Goal: Information Seeking & Learning: Check status

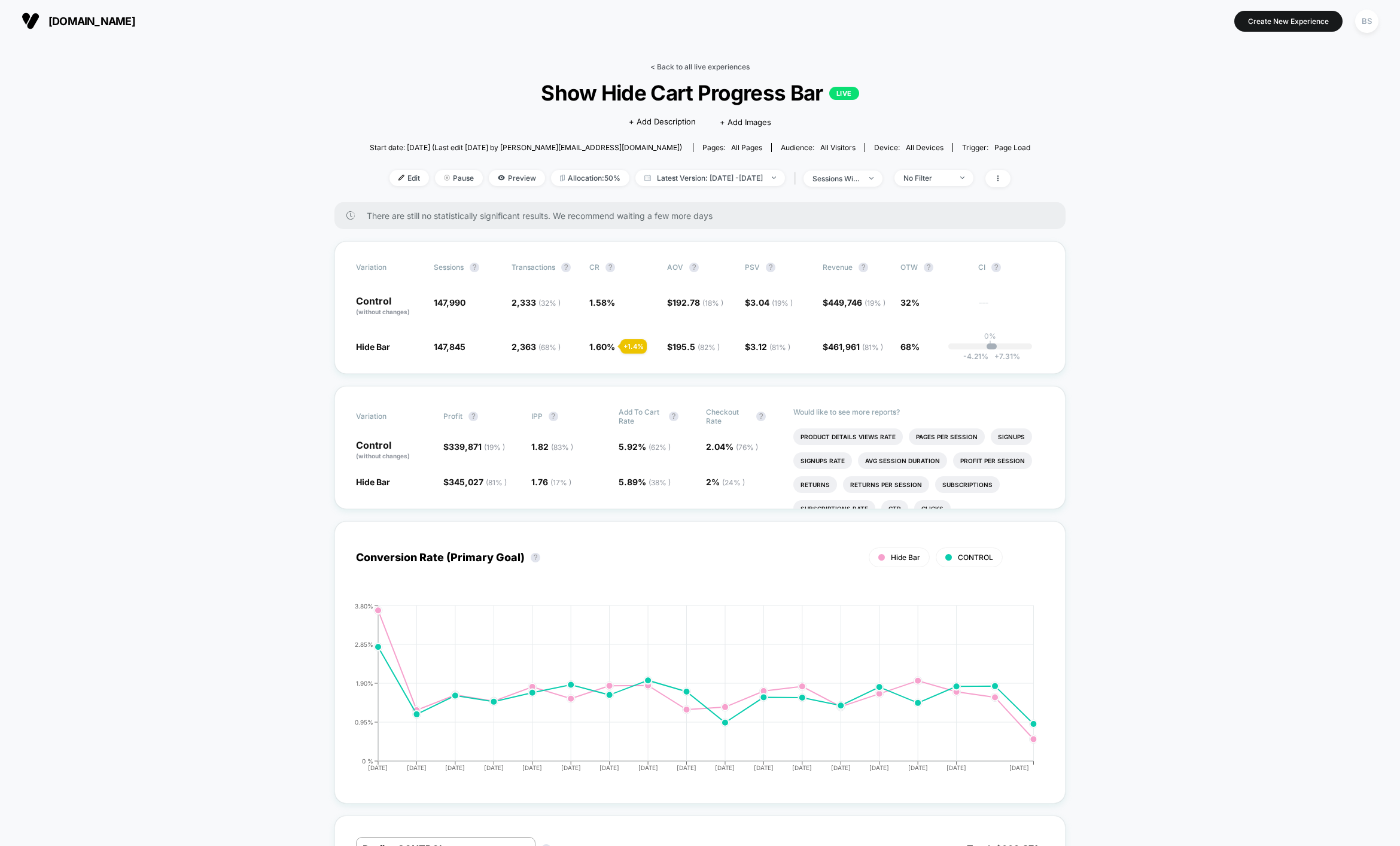
click at [706, 68] on link "< Back to all live experiences" at bounding box center [700, 66] width 100 height 9
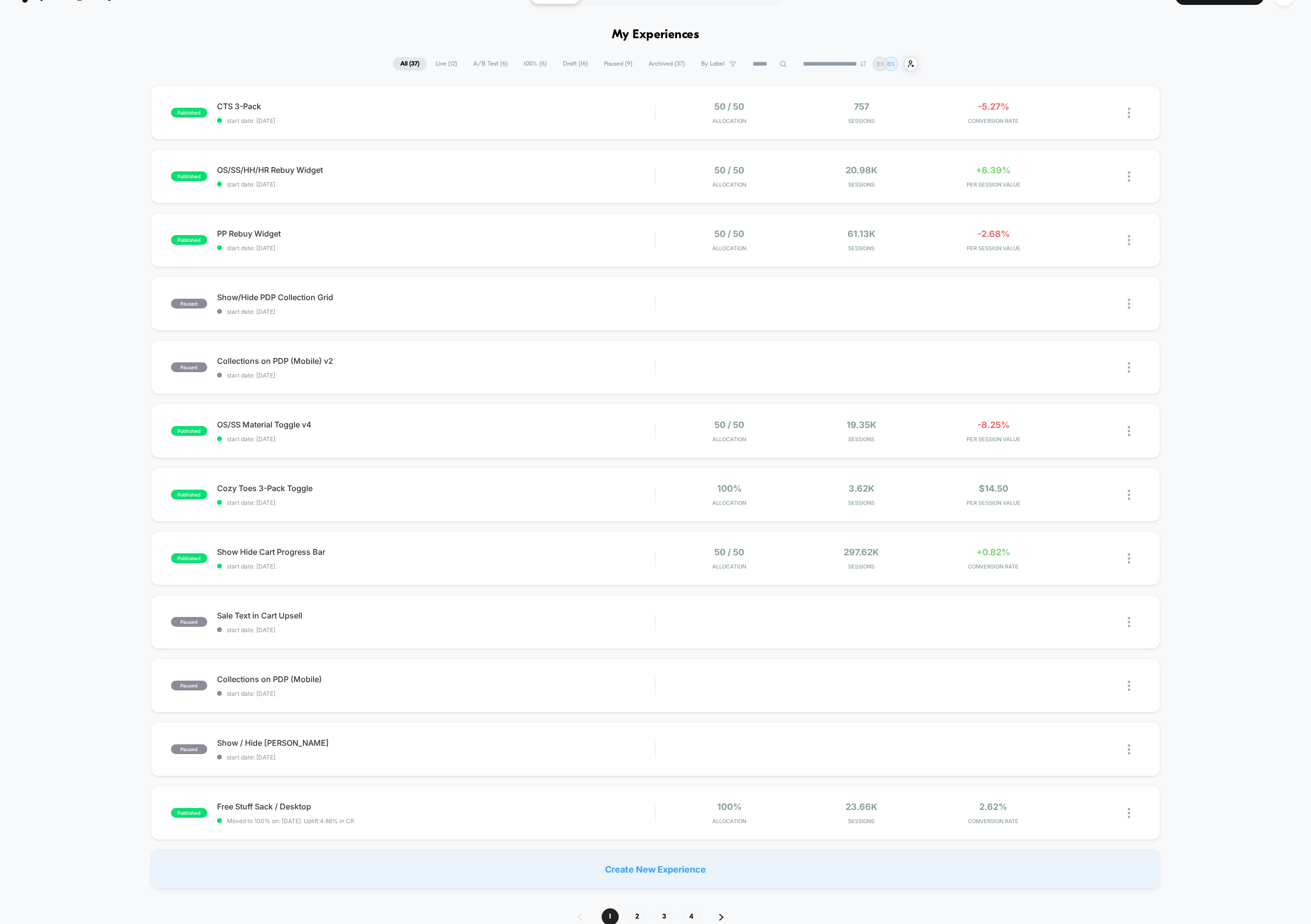
scroll to position [23, 0]
click at [821, 566] on span "Sessions" at bounding box center [861, 565] width 128 height 7
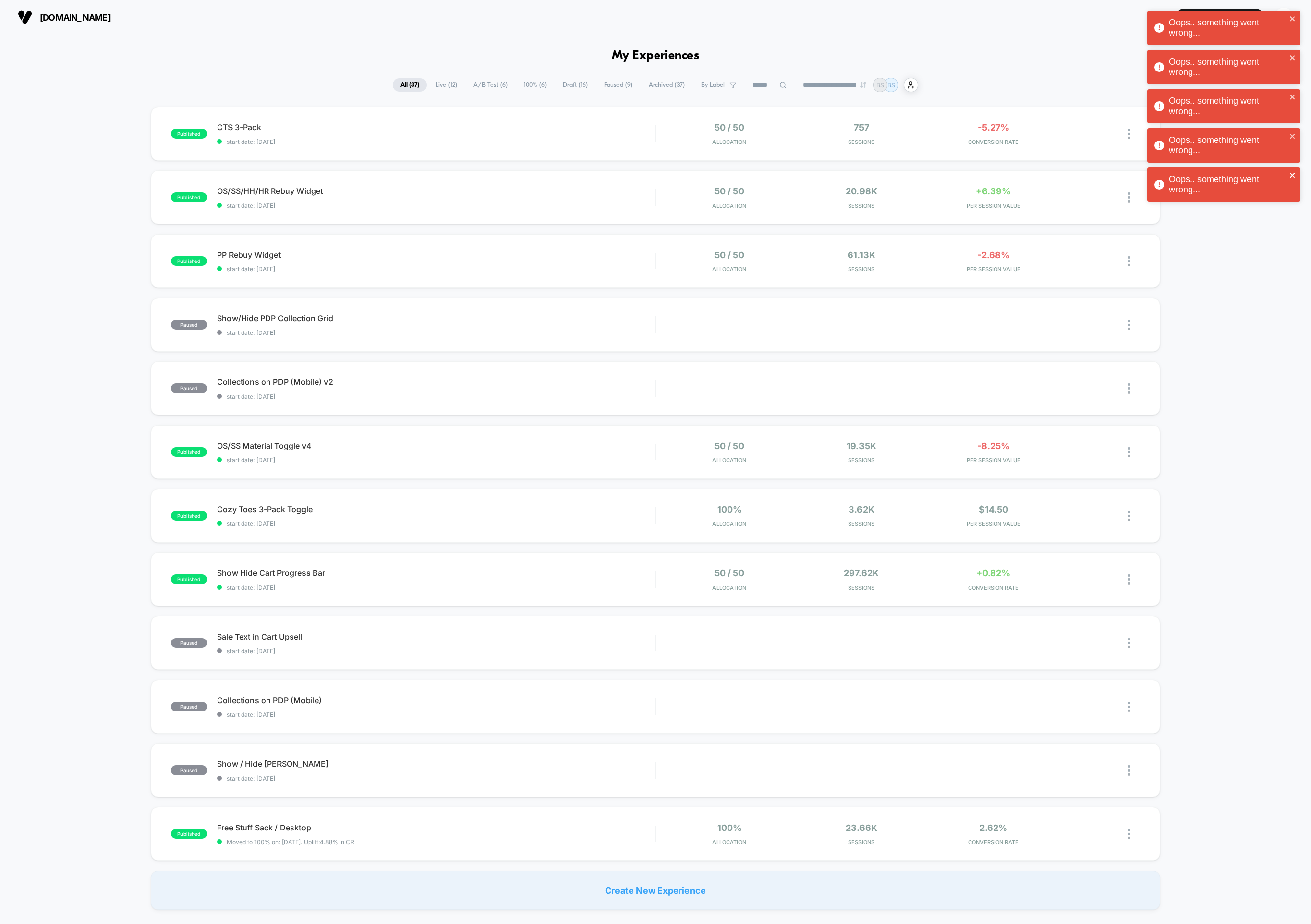
click at [1289, 174] on icon "close" at bounding box center [1293, 175] width 7 height 8
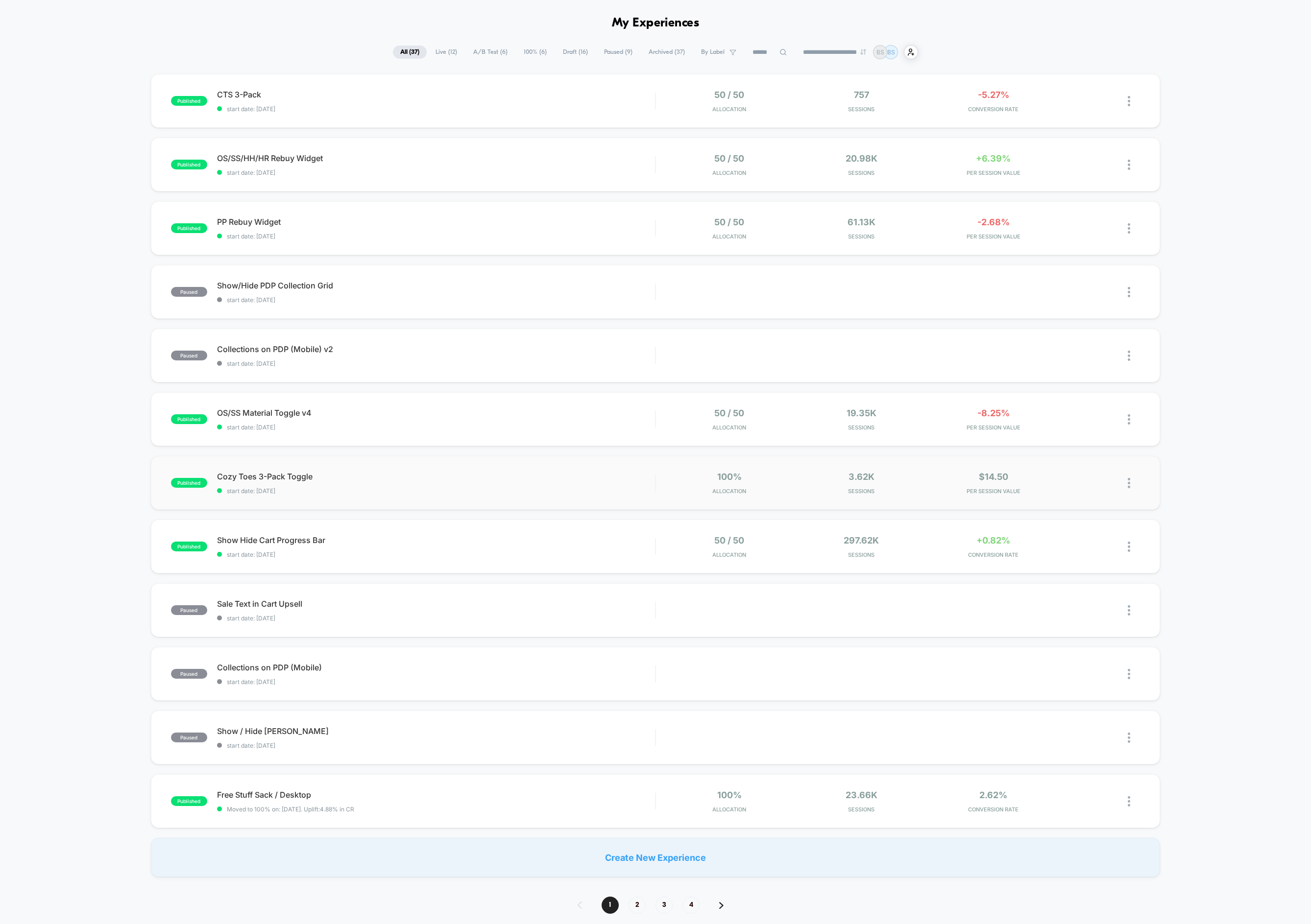
scroll to position [41, 0]
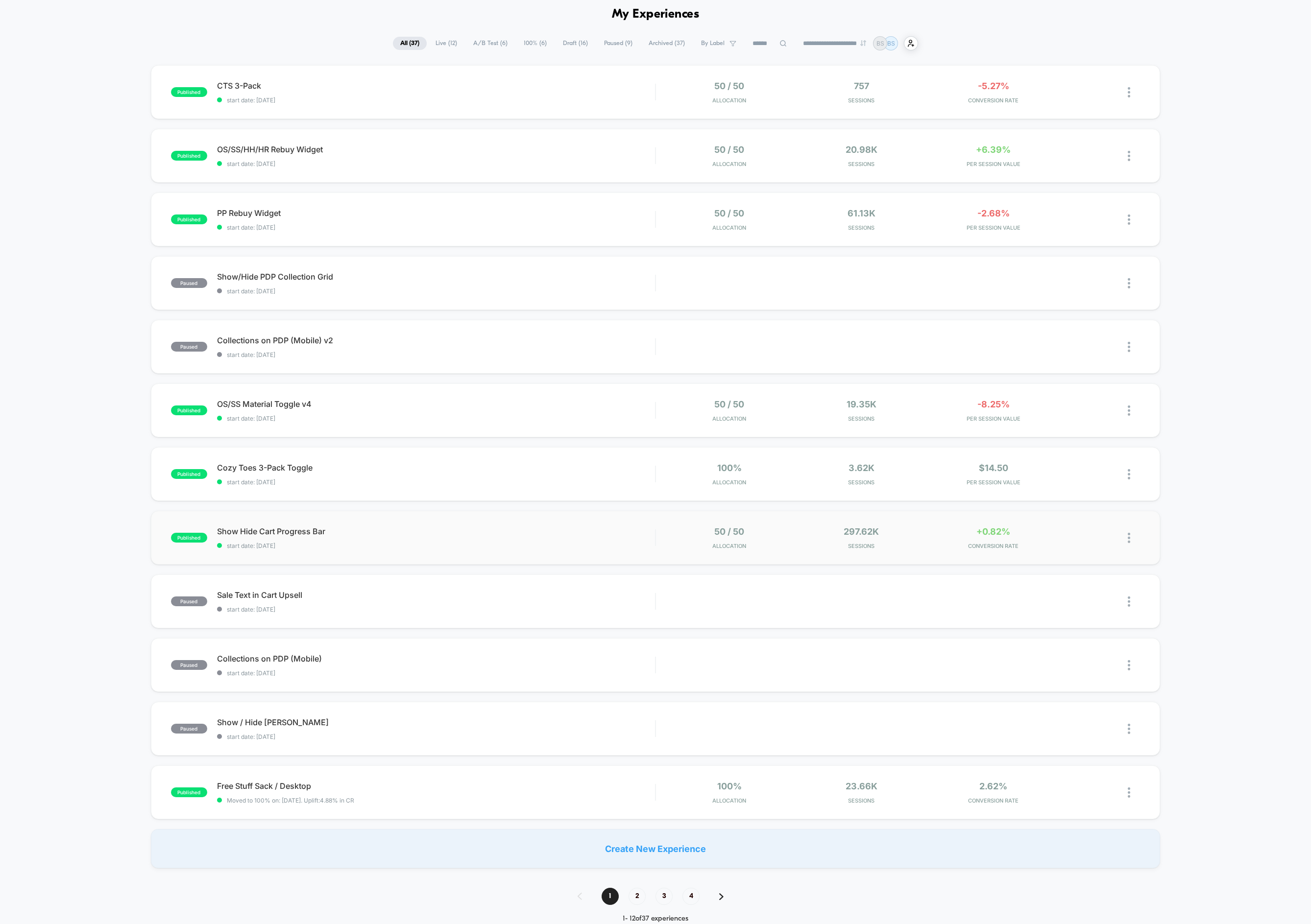
click at [907, 550] on div "published Show Hide Cart Progress Bar start date: 8/17/2025 50 / 50 Allocation …" at bounding box center [655, 537] width 1009 height 54
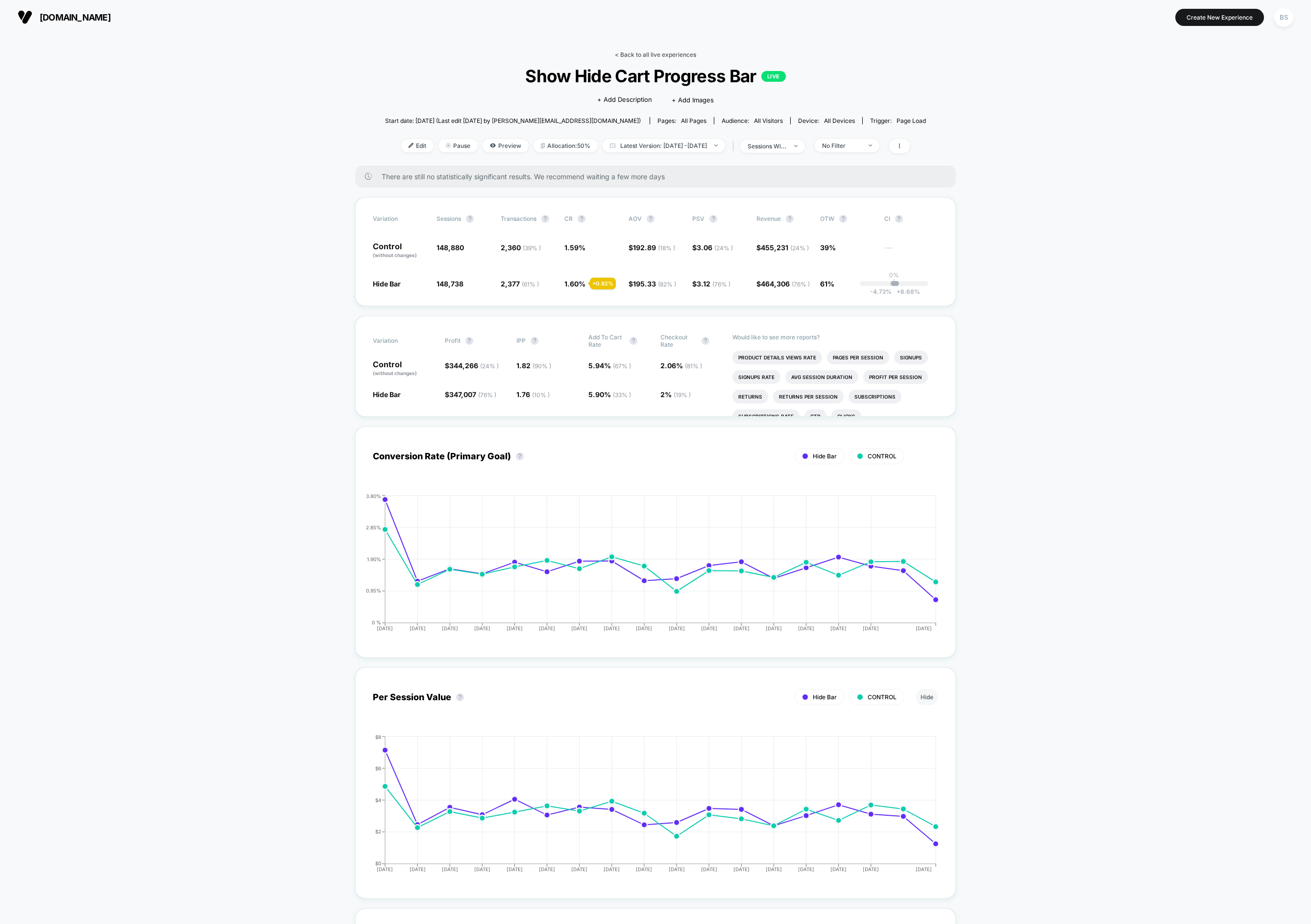
click at [644, 55] on link "< Back to all live experiences" at bounding box center [655, 54] width 82 height 8
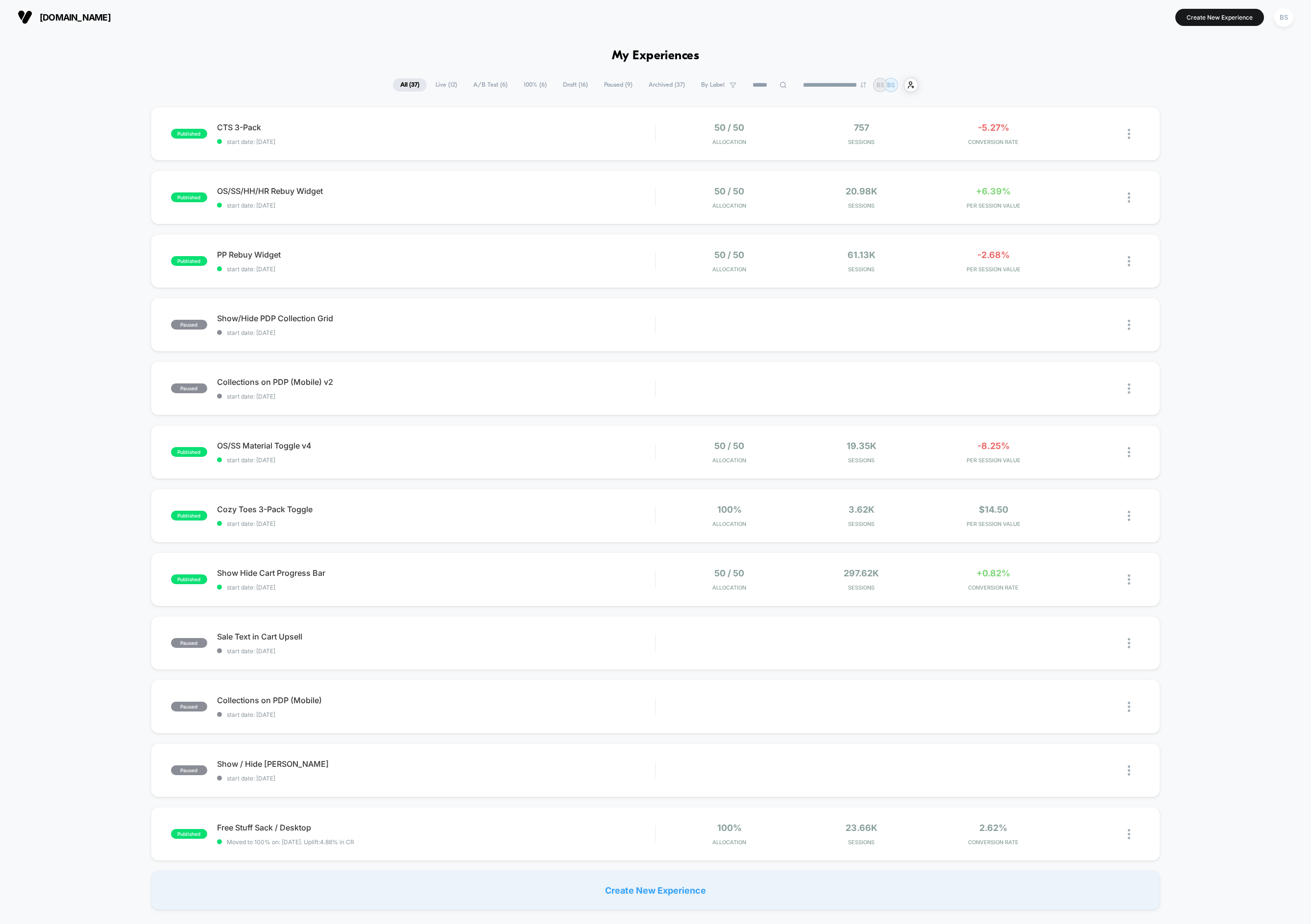
click at [449, 87] on span "Live ( 12 )" at bounding box center [446, 85] width 36 height 13
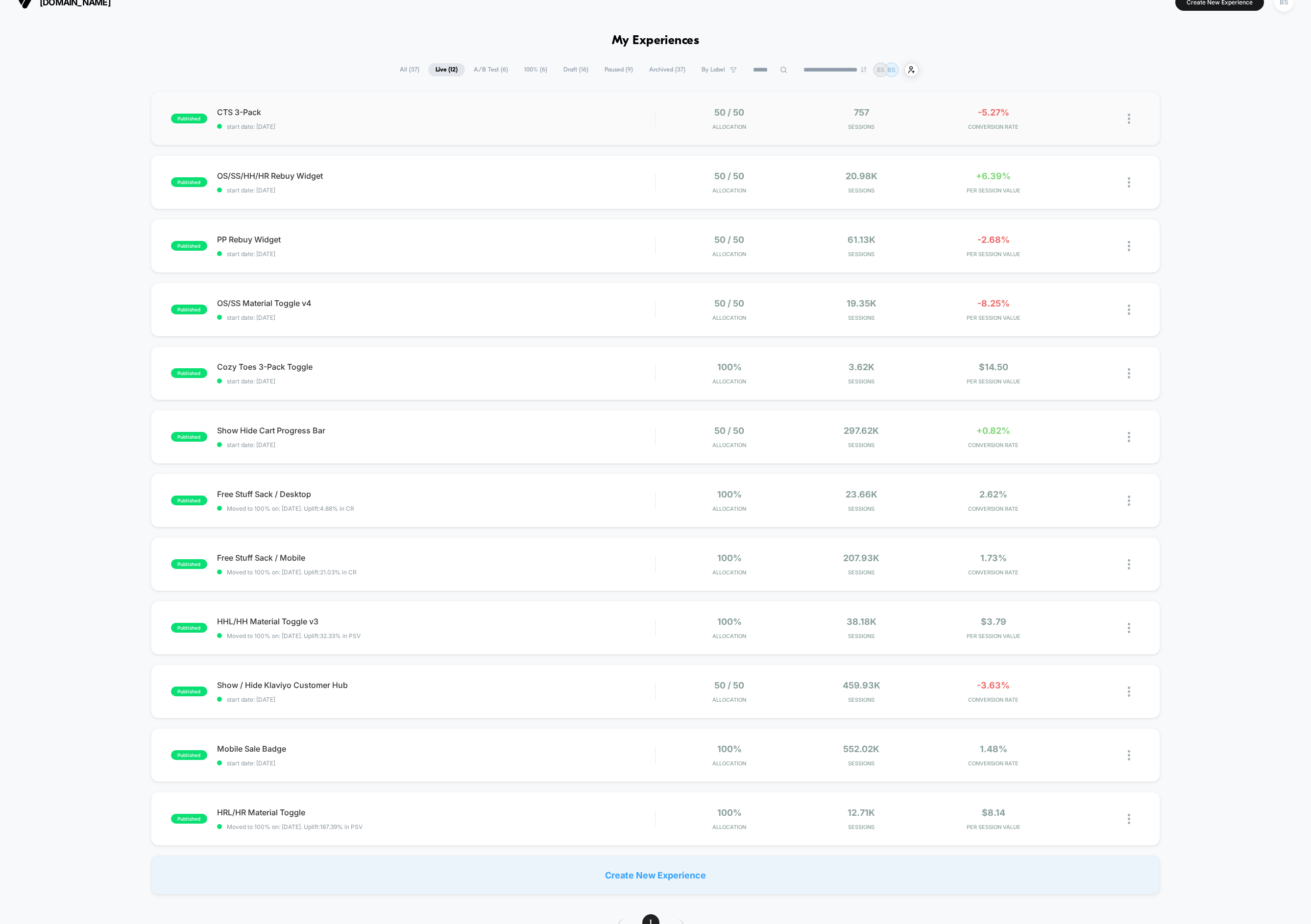
scroll to position [8, 0]
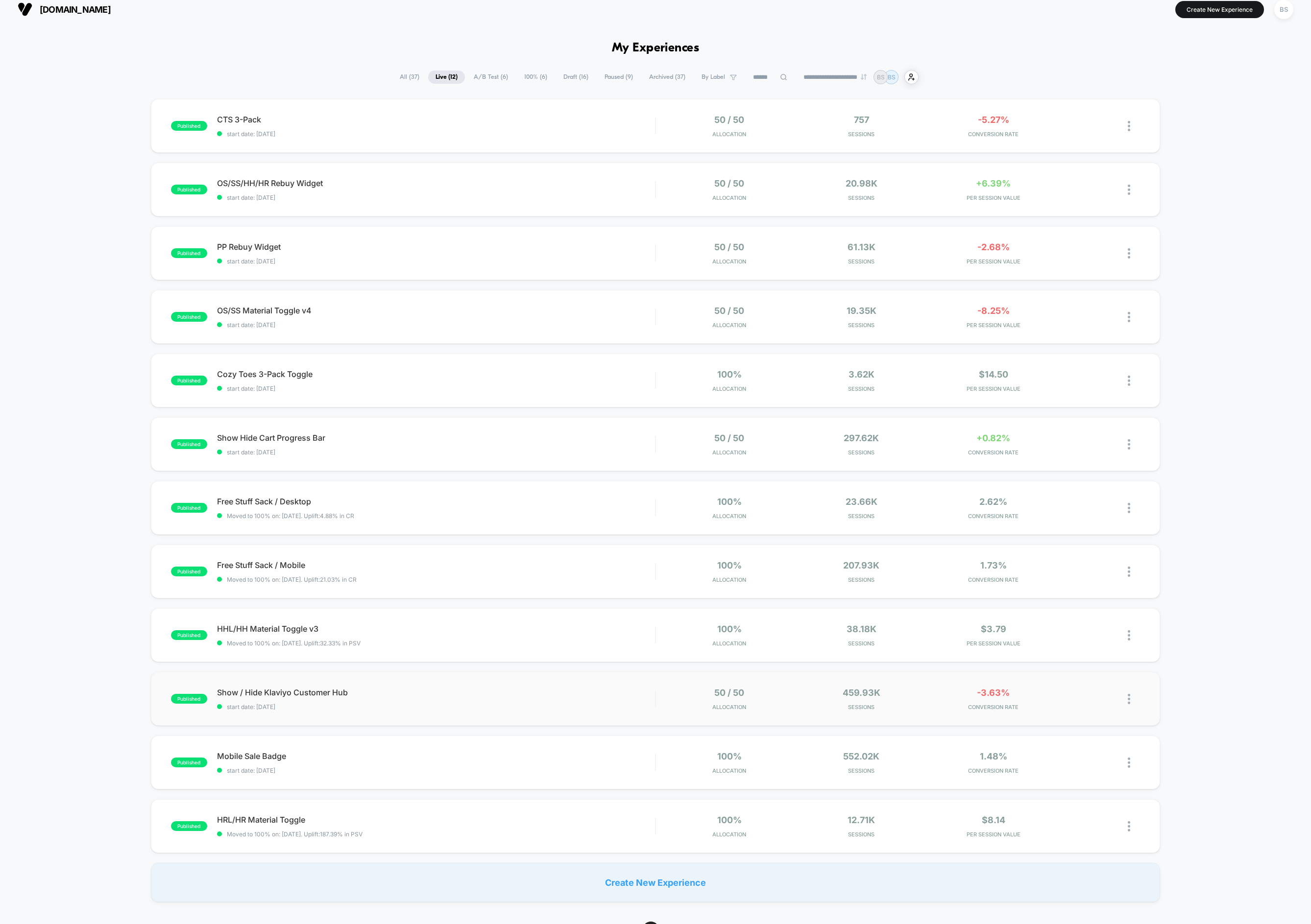
click at [670, 704] on div "50 / 50 Allocation" at bounding box center [729, 699] width 128 height 23
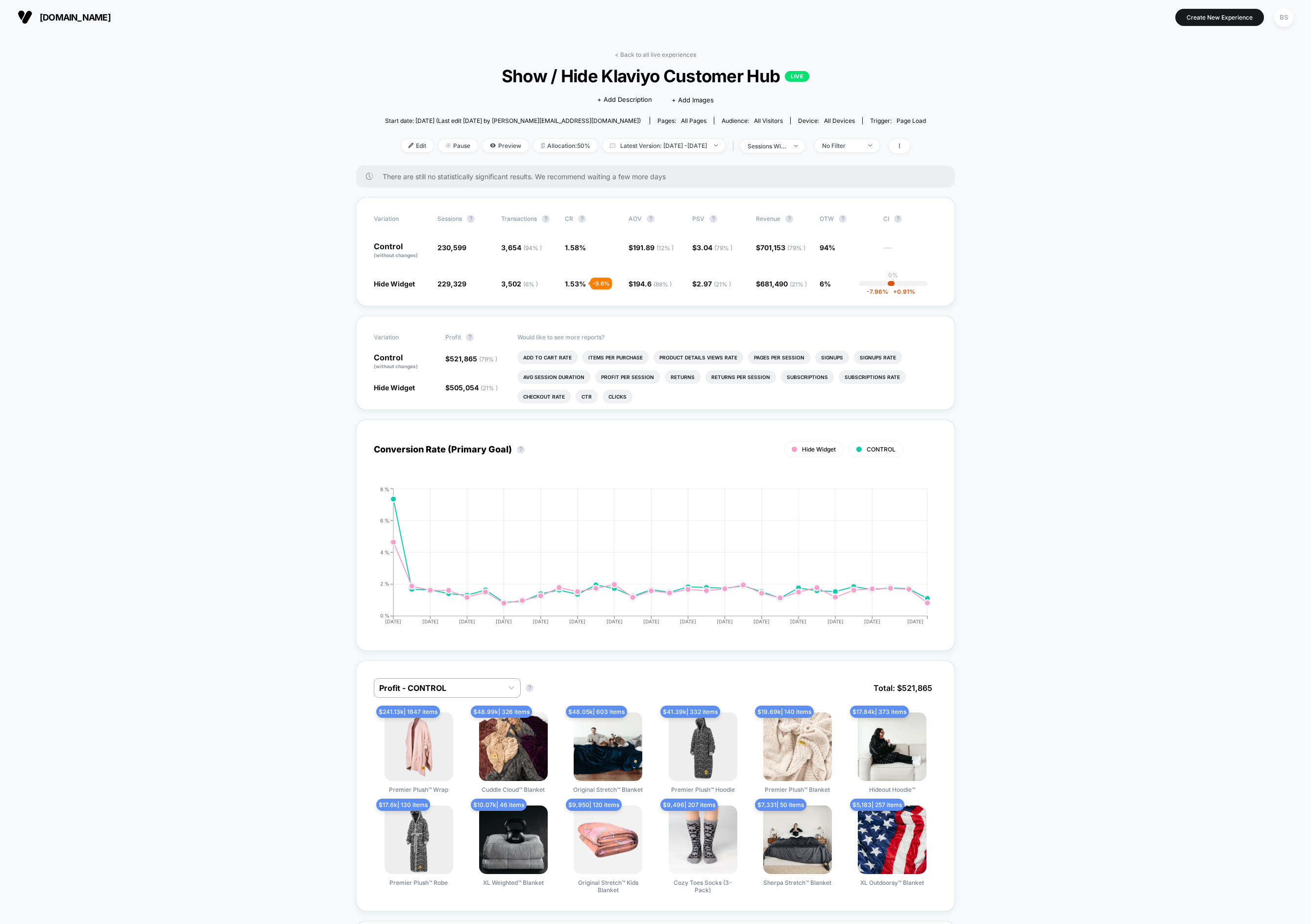
click at [652, 52] on link "< Back to all live experiences" at bounding box center [655, 54] width 82 height 8
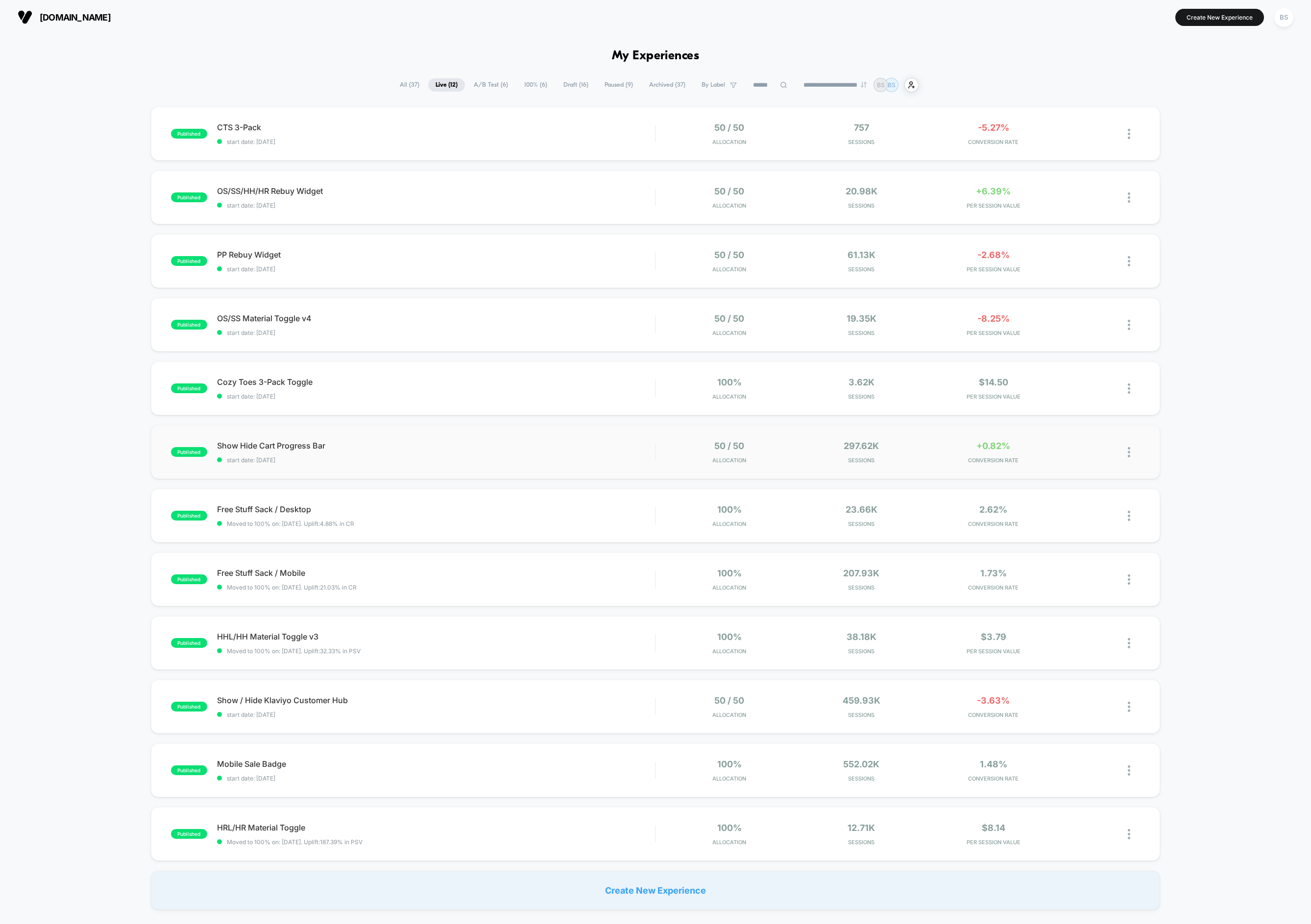
scroll to position [1, 0]
click at [655, 194] on div at bounding box center [655, 197] width 1 height 17
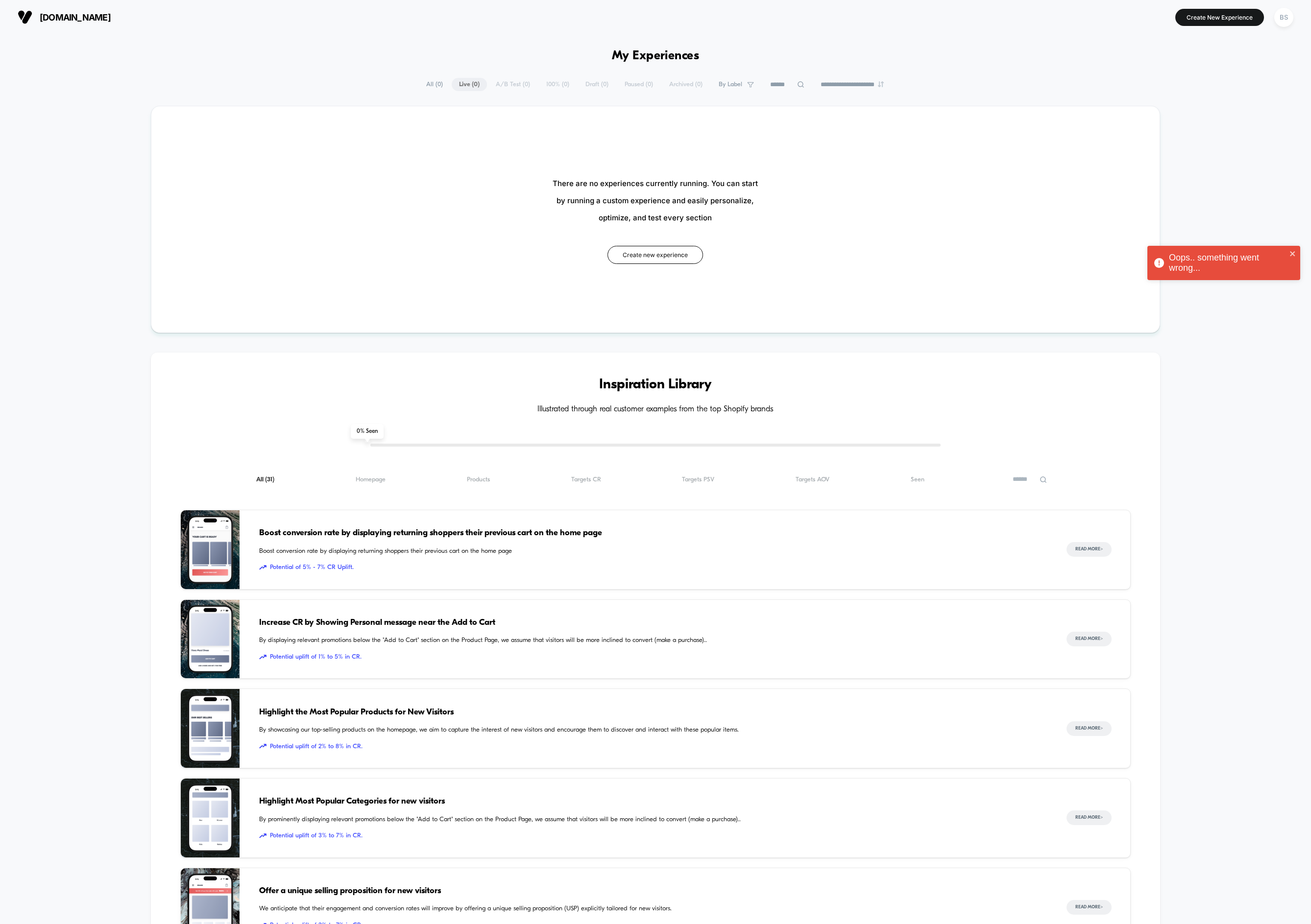
click at [453, 79] on div "**********" at bounding box center [655, 84] width 473 height 13
click at [429, 80] on span "All ( 0 )" at bounding box center [434, 84] width 31 height 13
click at [458, 86] on div "**********" at bounding box center [655, 84] width 473 height 13
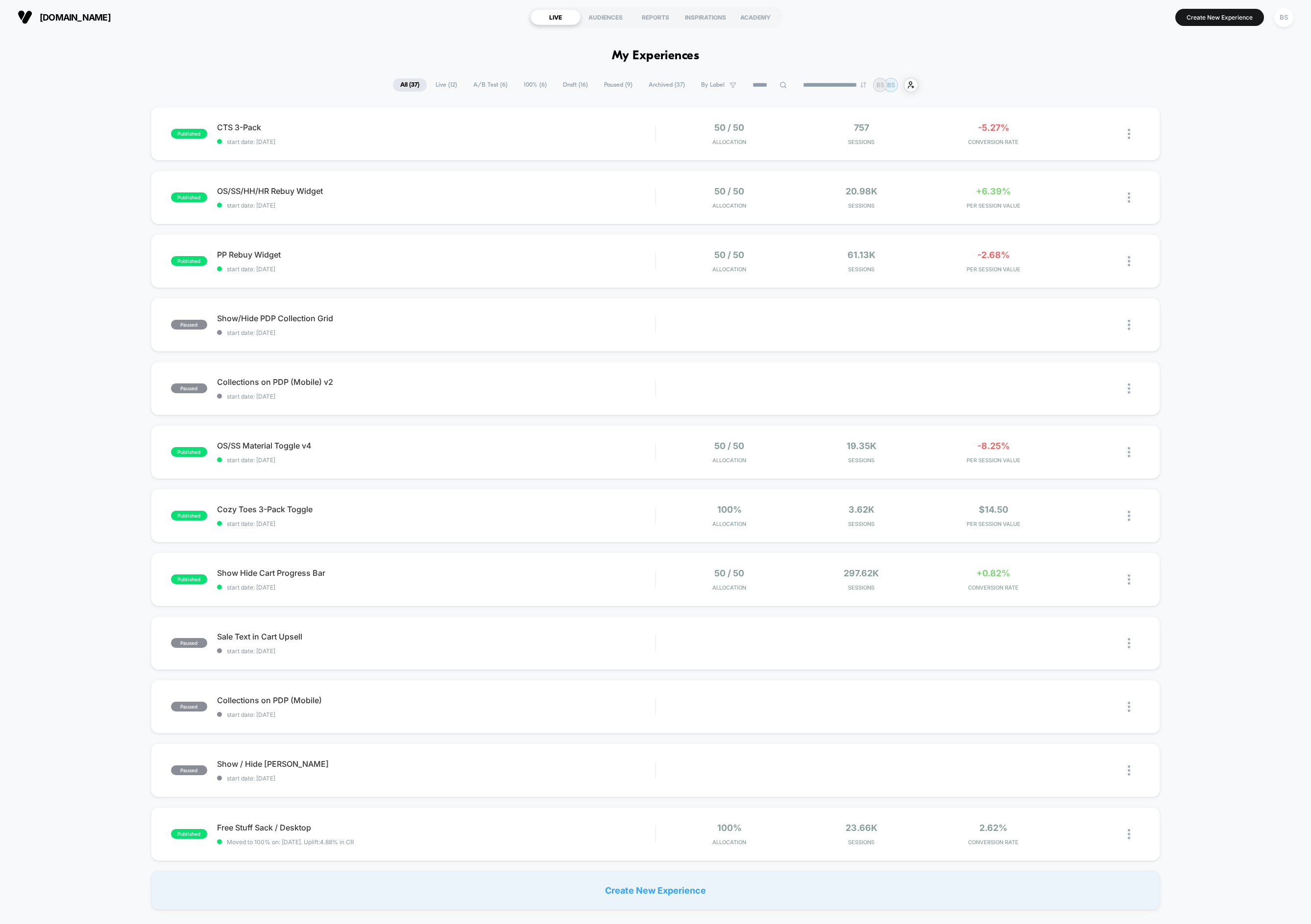
click at [478, 86] on span "A/B Test ( 6 )" at bounding box center [490, 85] width 49 height 13
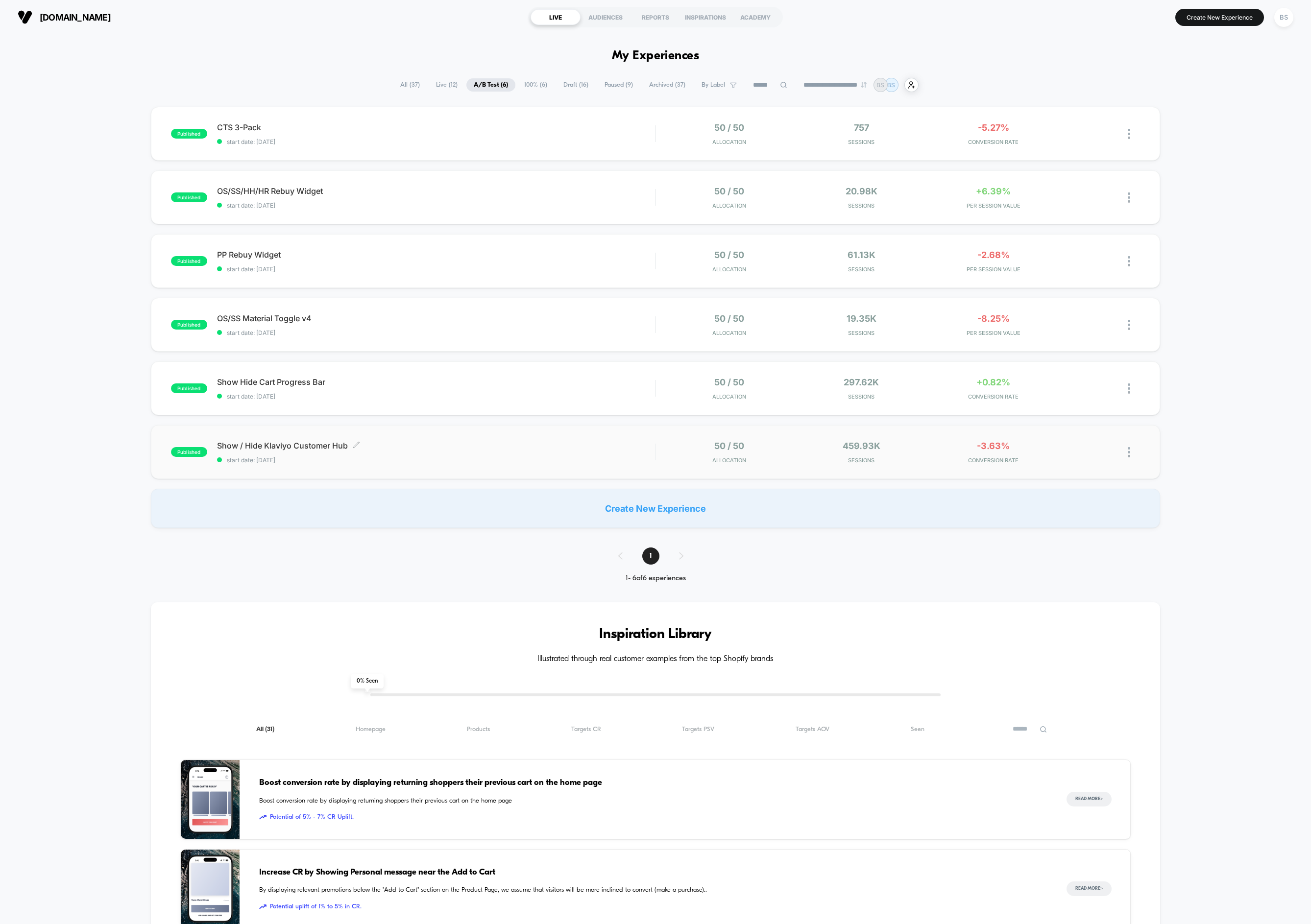
click at [418, 457] on span "start date: 8/5/2025" at bounding box center [436, 460] width 439 height 8
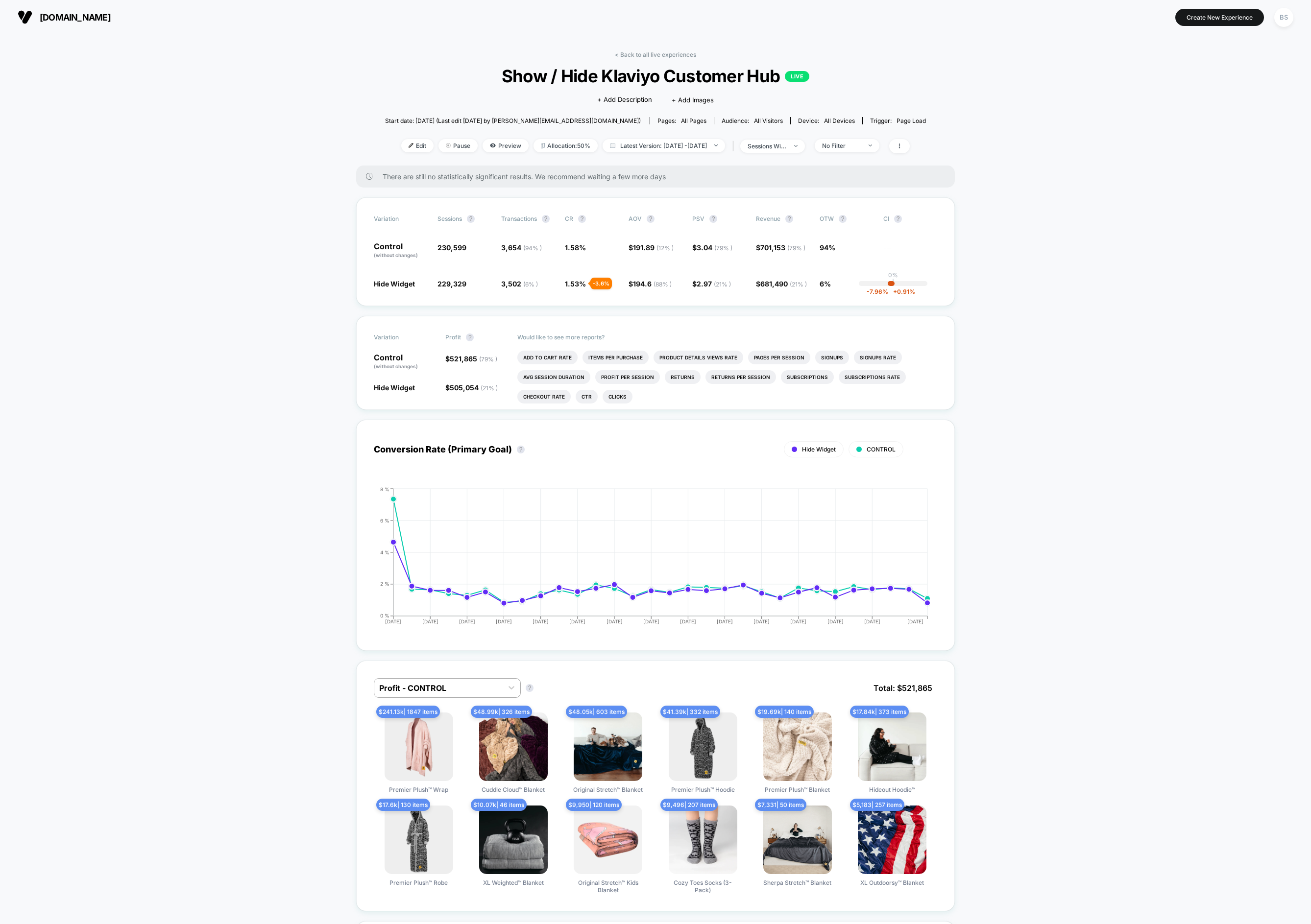
scroll to position [121, 0]
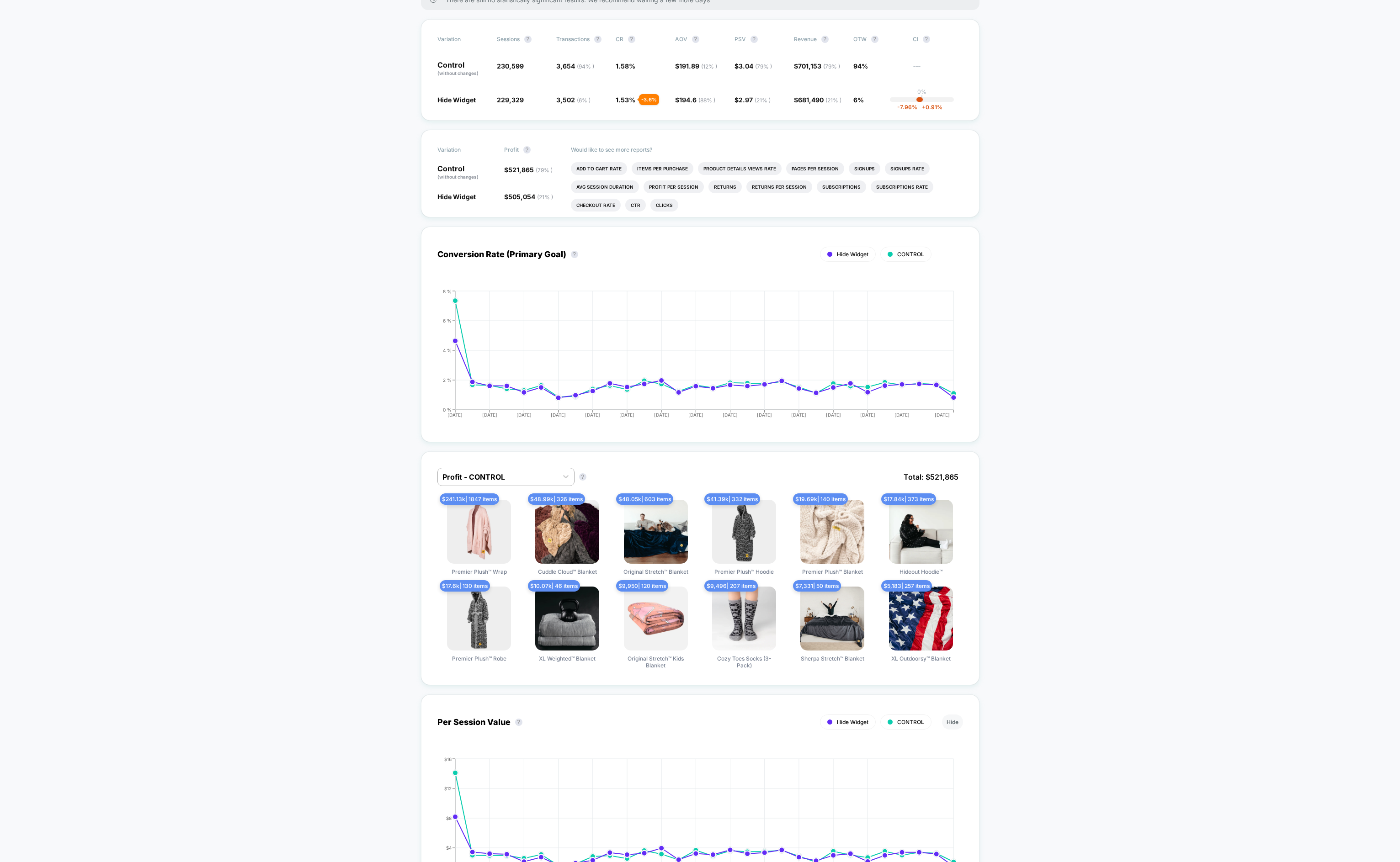
scroll to position [0, 0]
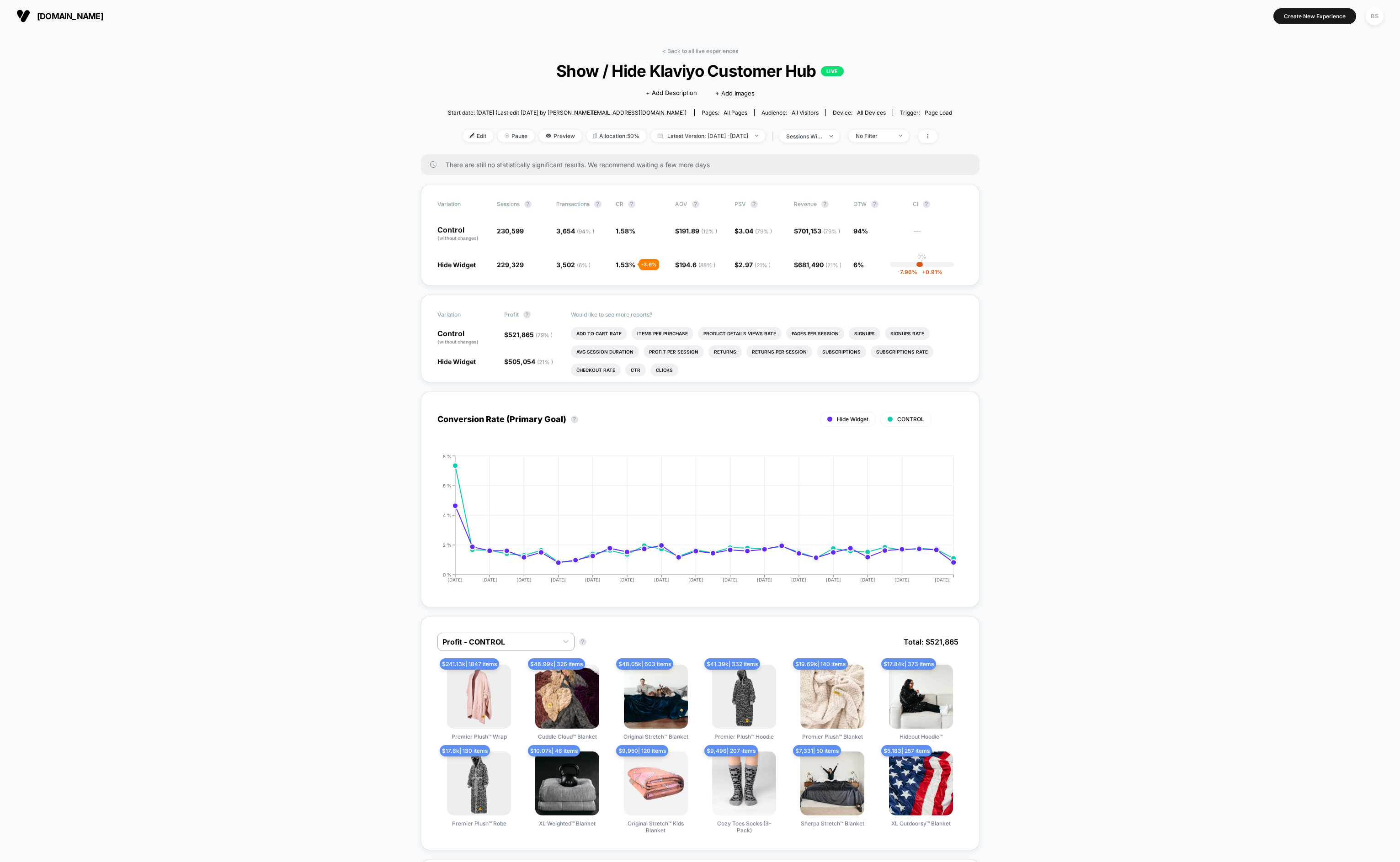
click at [687, 52] on link "< Back to all live experiences" at bounding box center [701, 51] width 76 height 7
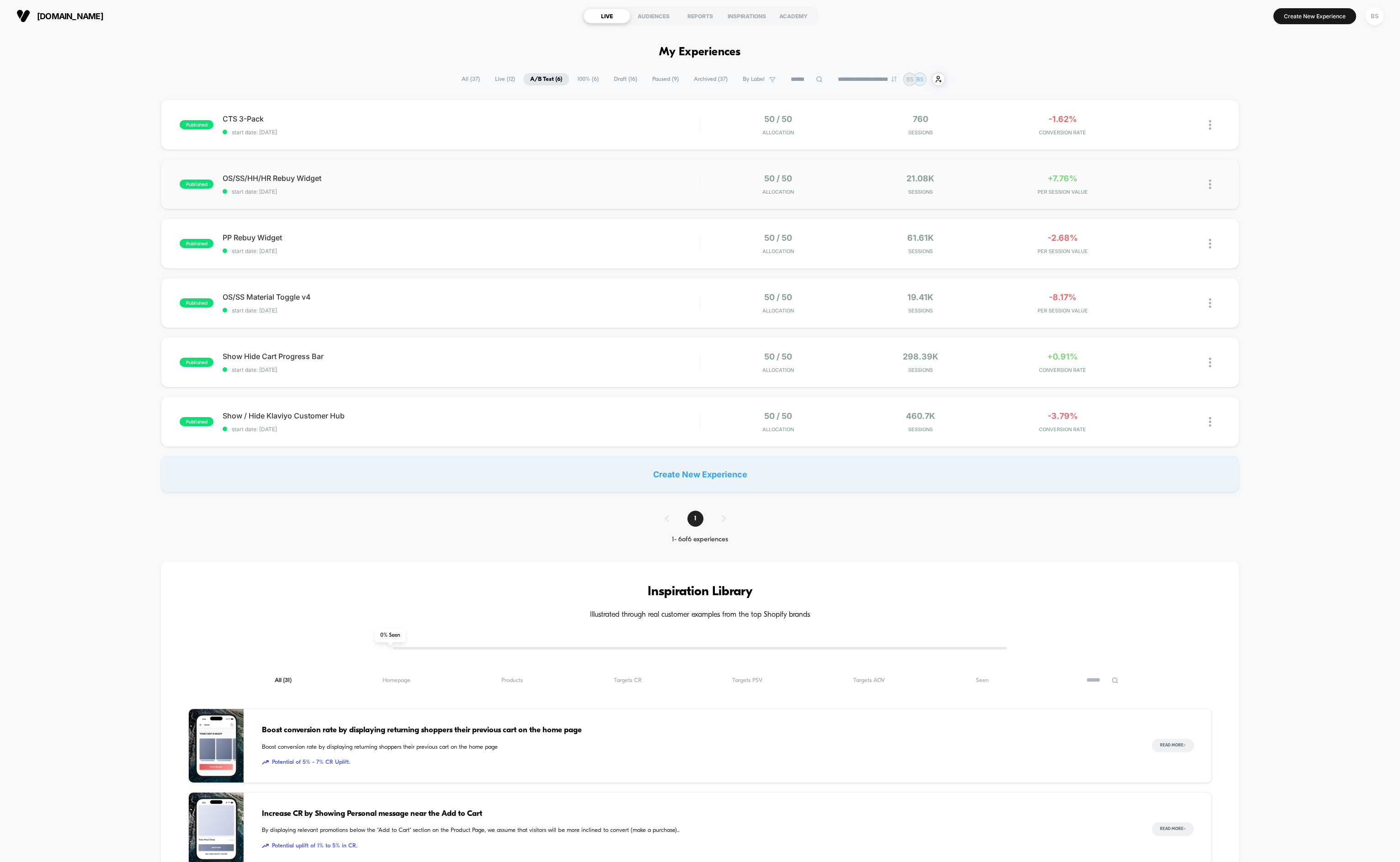
click at [641, 174] on span "OS/SS/HH/HR Rebuy Widget" at bounding box center [461, 178] width 477 height 9
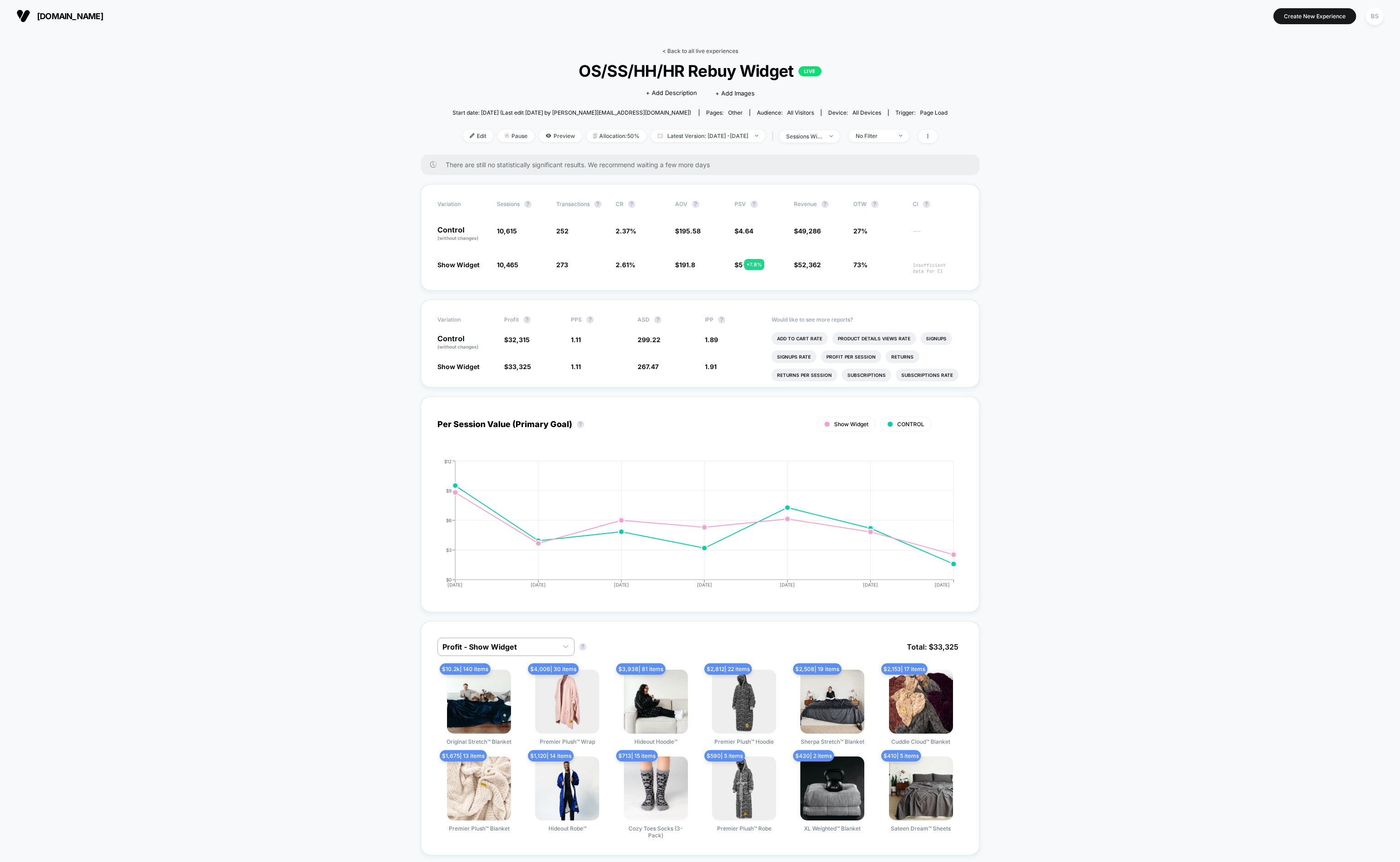
click at [670, 51] on link "< Back to all live experiences" at bounding box center [701, 51] width 76 height 7
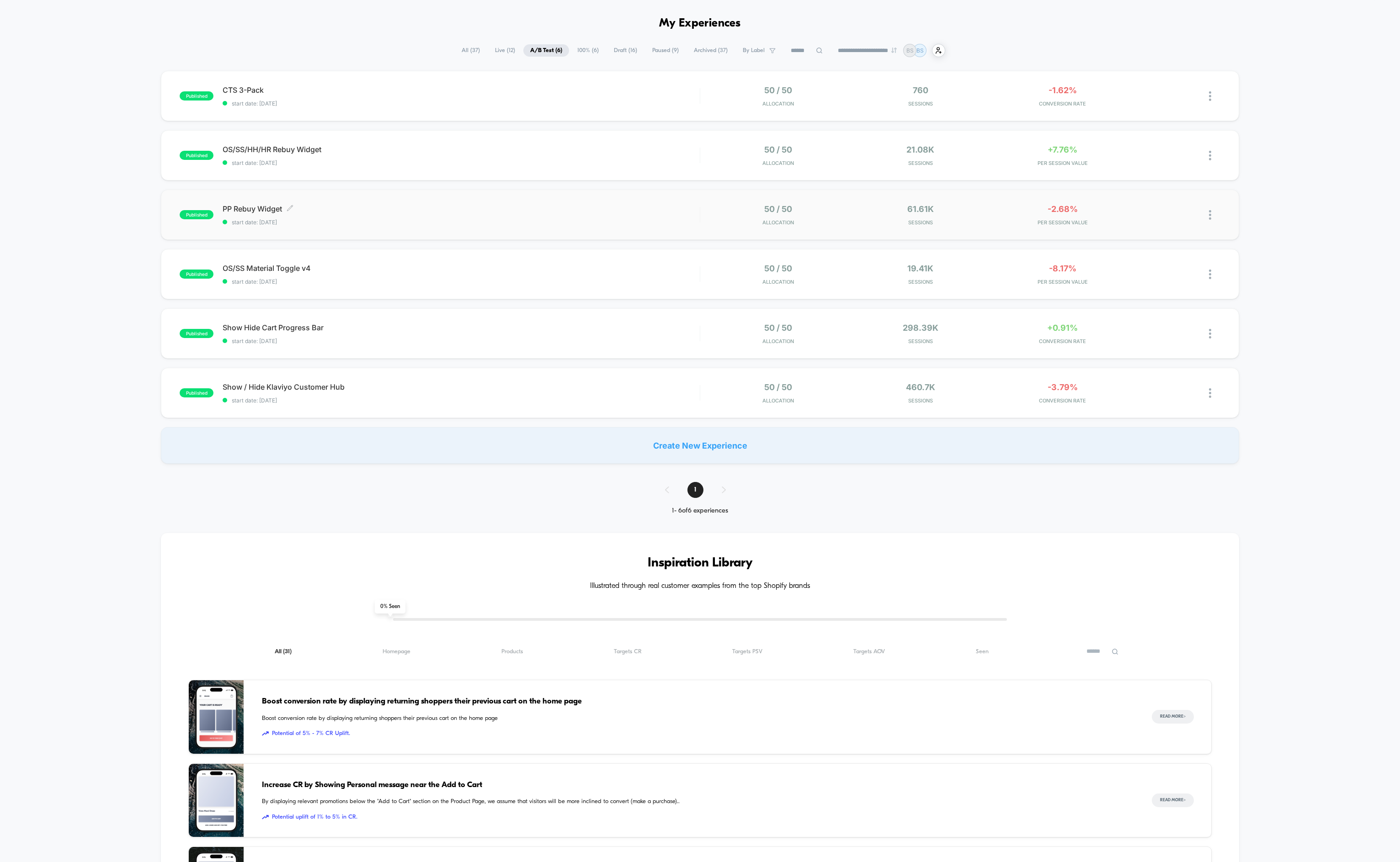
scroll to position [32, 0]
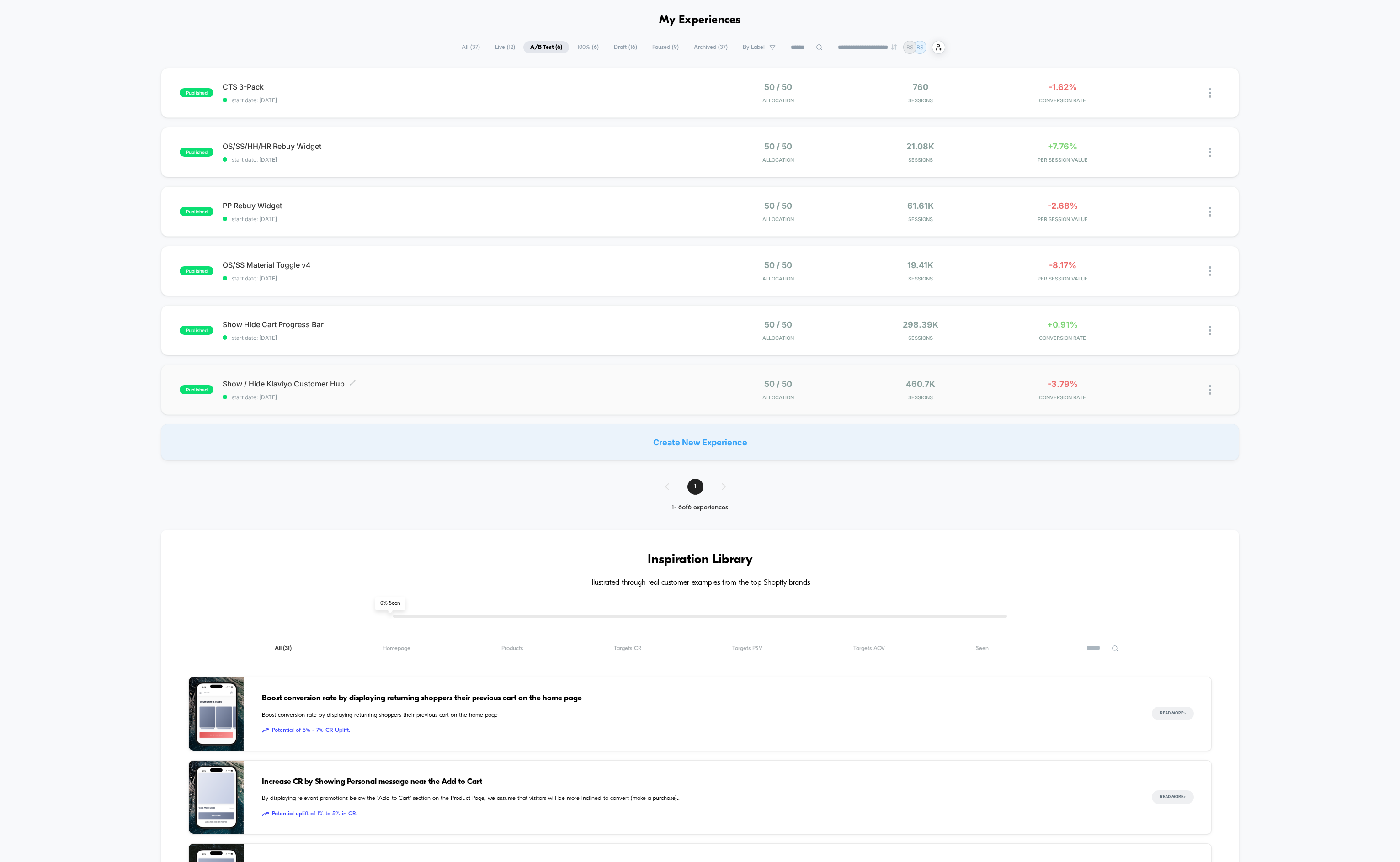
click at [546, 386] on span "Show / Hide Klaviyo Customer Hub Click to edit experience details" at bounding box center [461, 383] width 477 height 9
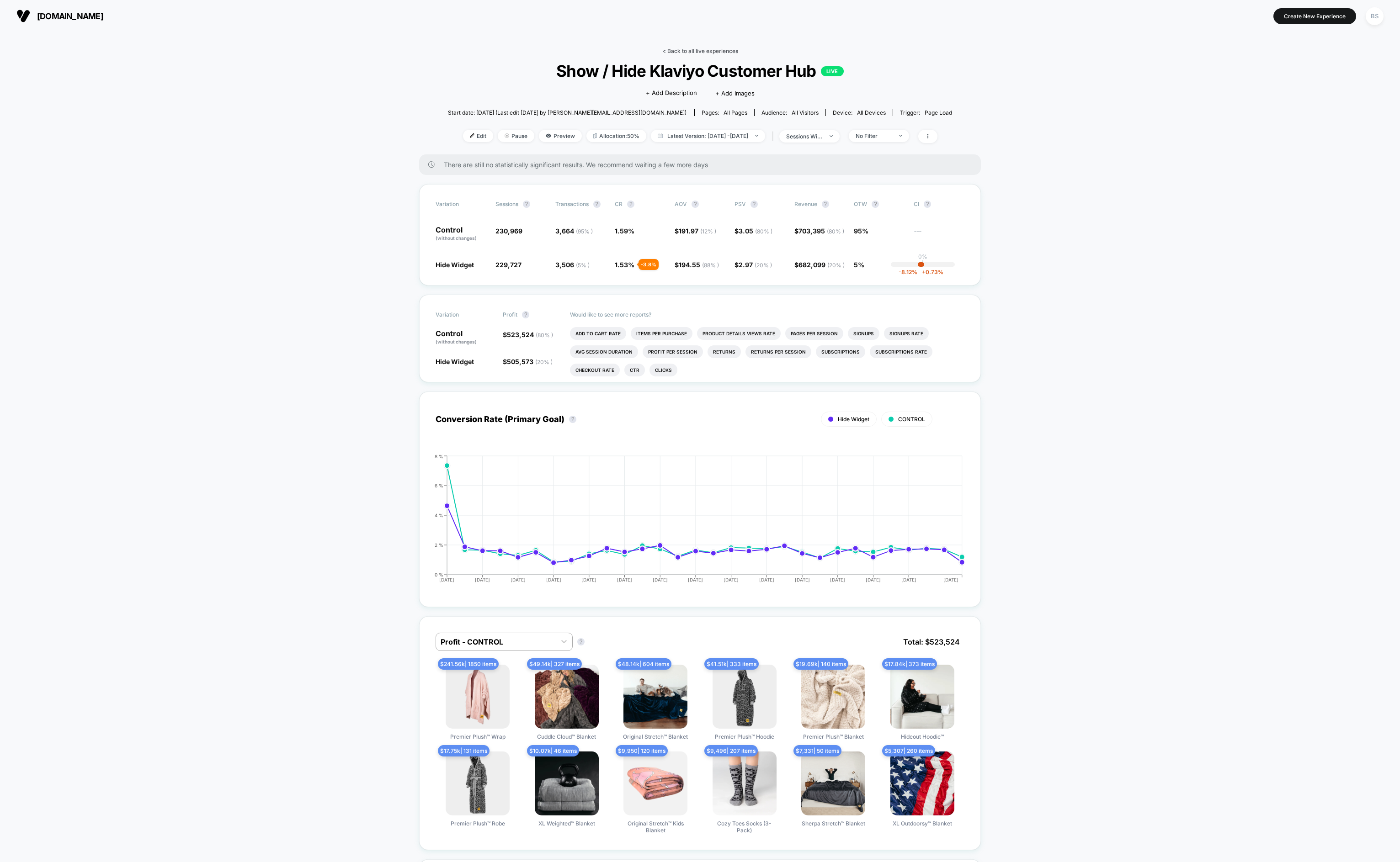
click at [677, 49] on link "< Back to all live experiences" at bounding box center [701, 51] width 76 height 7
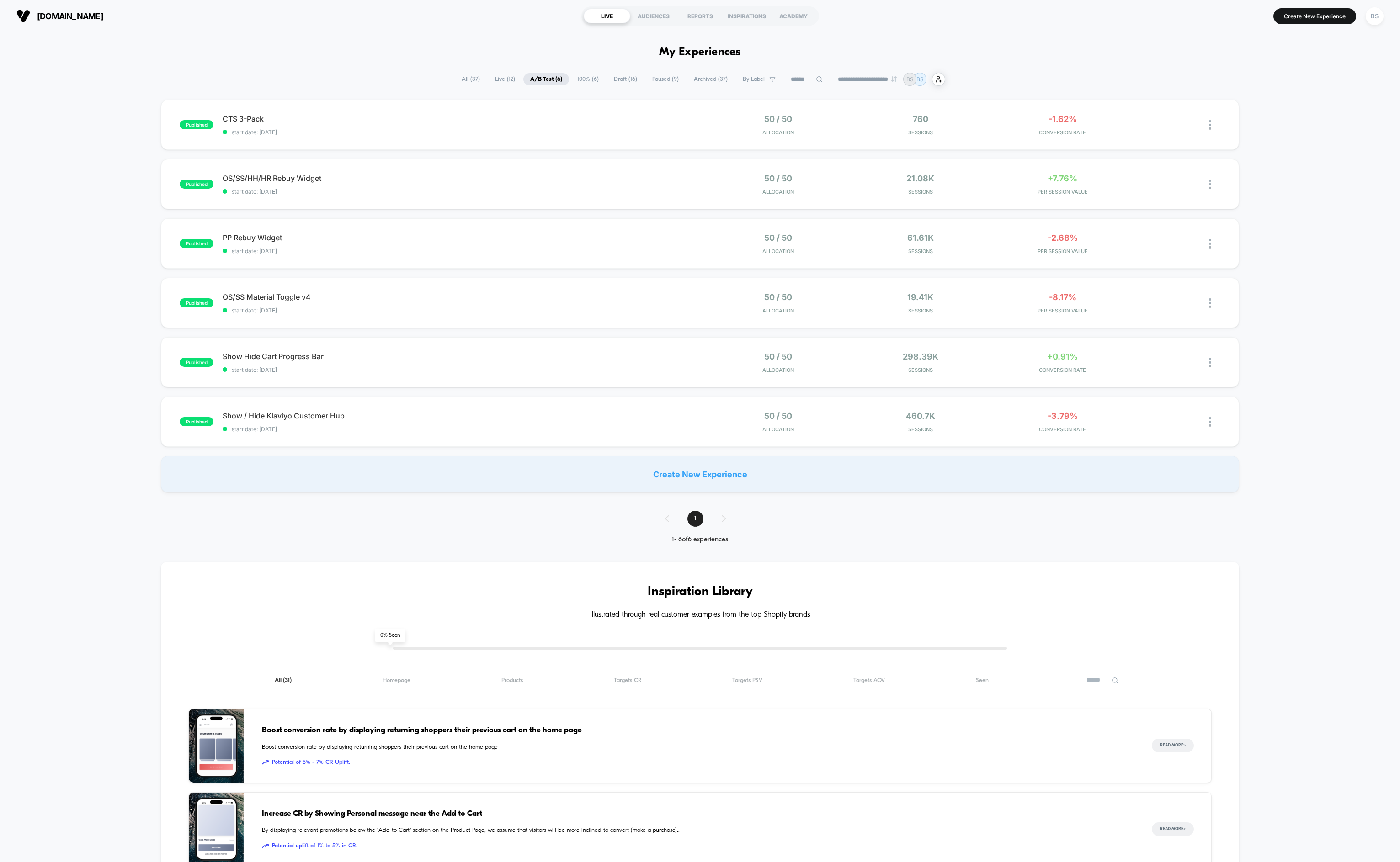
click at [472, 79] on span "All ( 37 )" at bounding box center [471, 79] width 32 height 12
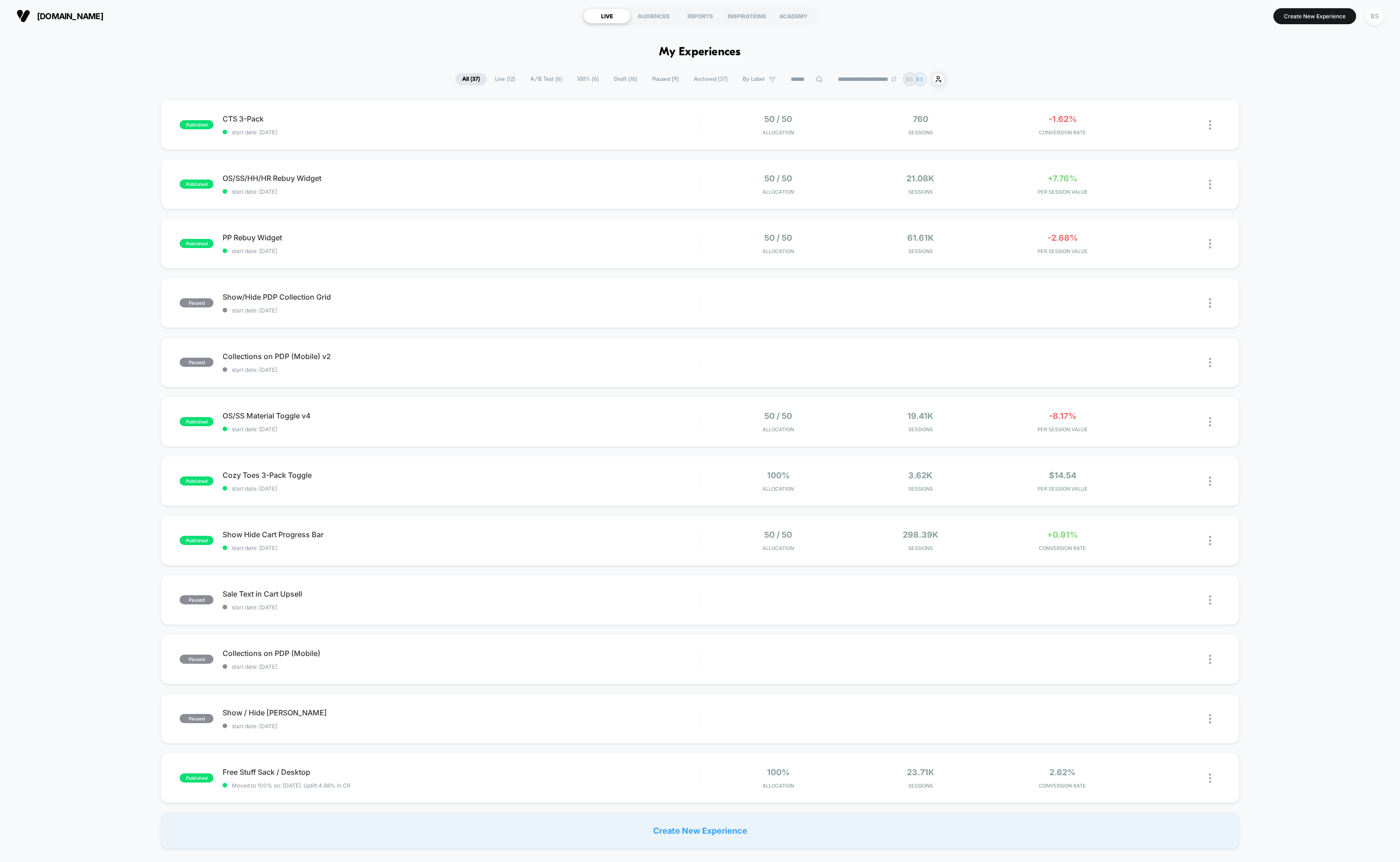
click at [490, 75] on span "Live ( 12 )" at bounding box center [505, 79] width 34 height 12
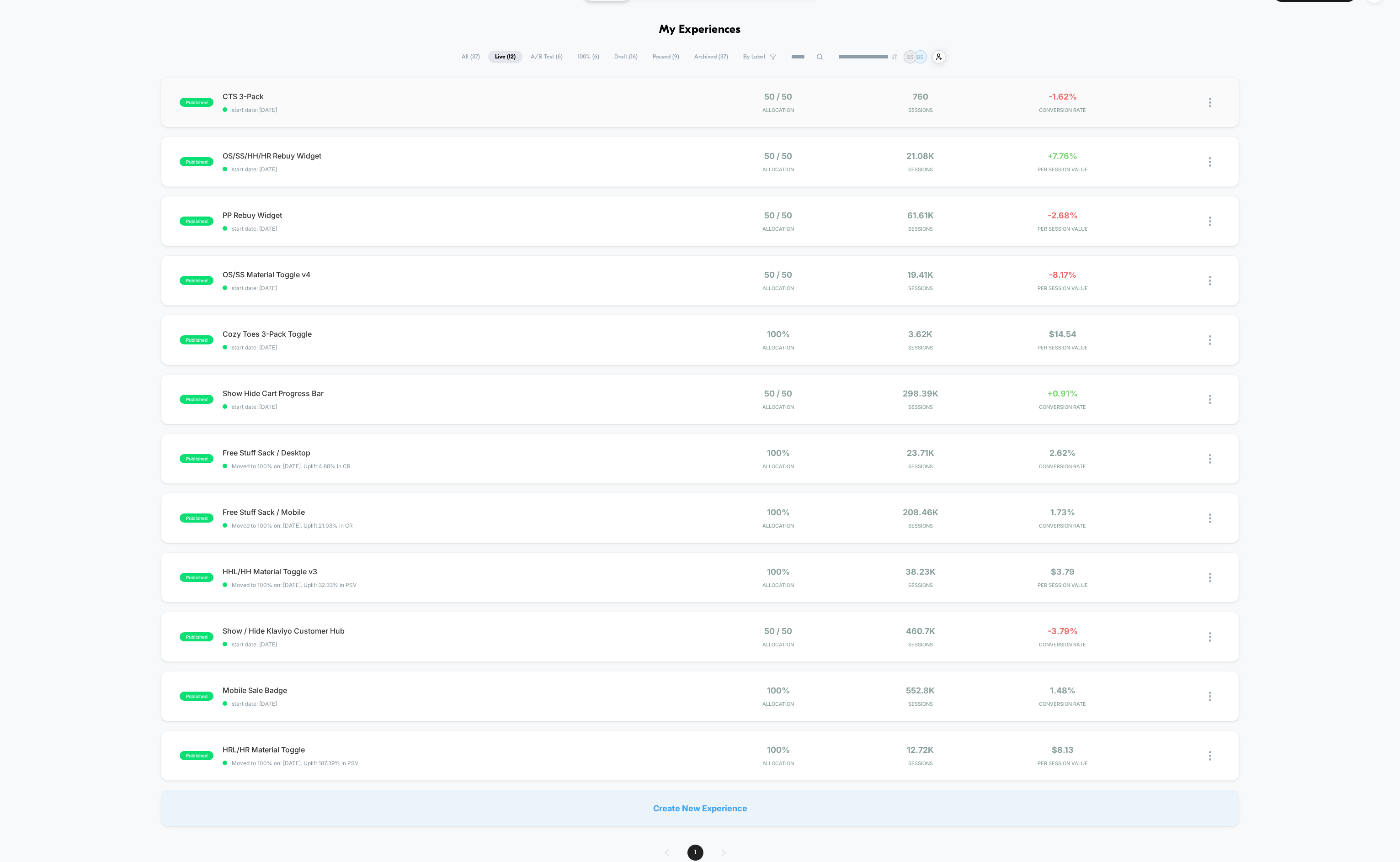
scroll to position [23, 0]
click at [439, 389] on span "Show Hide Cart Progress Bar Click to edit experience details" at bounding box center [461, 392] width 477 height 9
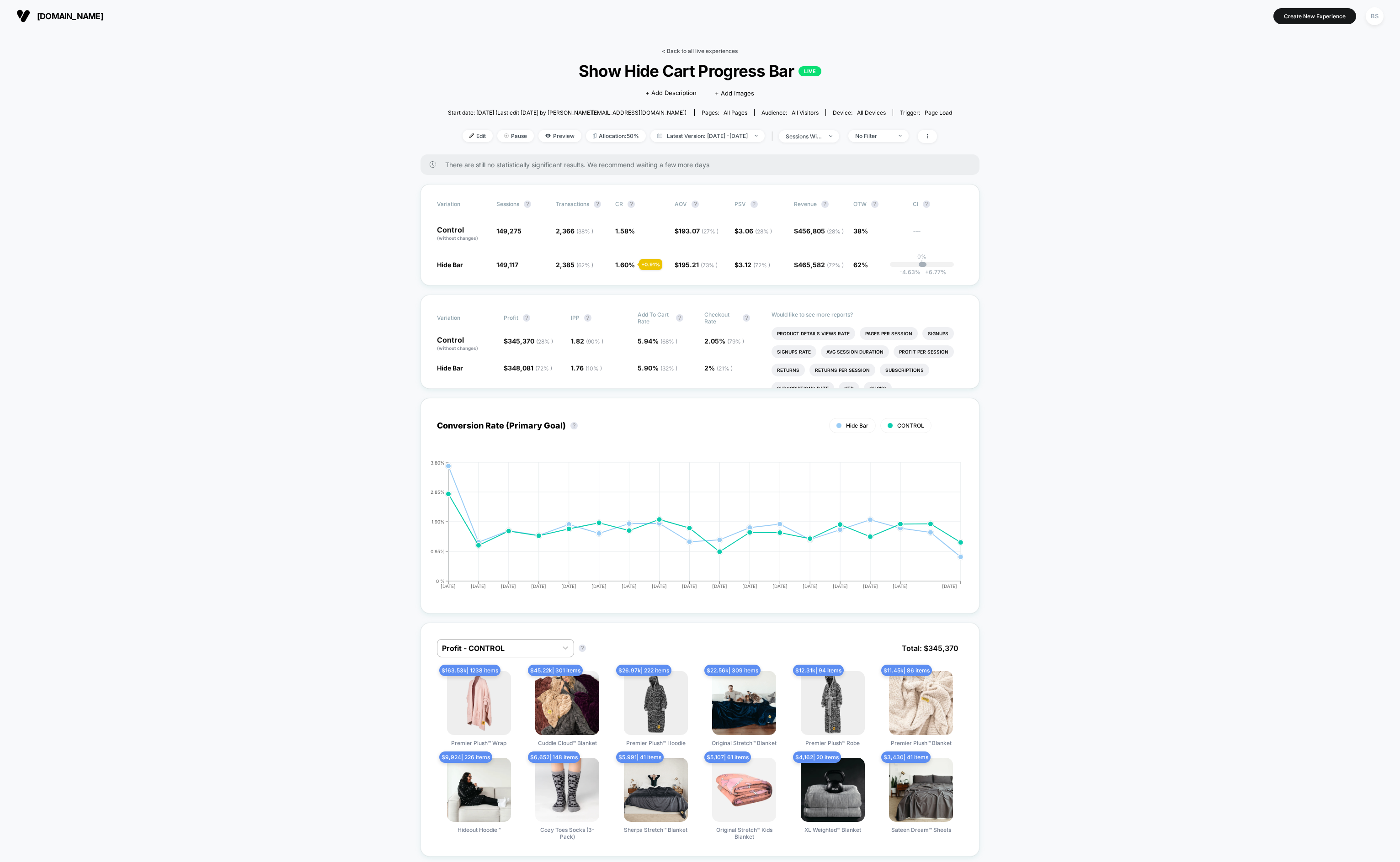
click at [673, 53] on link "< Back to all live experiences" at bounding box center [700, 51] width 76 height 7
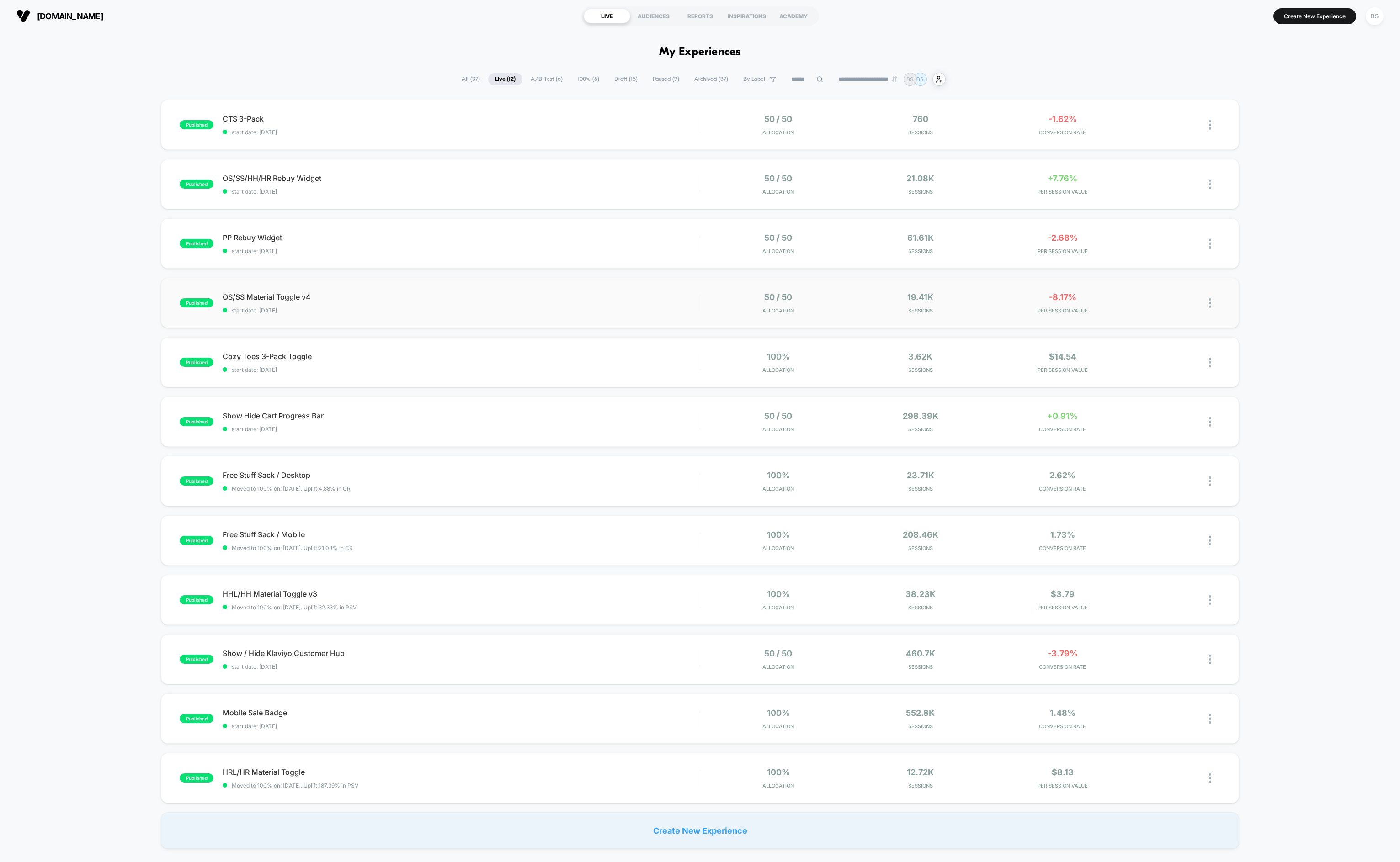
click at [348, 284] on div "published OS/SS Material Toggle v4 start date: [DATE] 50 / 50 Allocation 19.41k…" at bounding box center [700, 303] width 1078 height 51
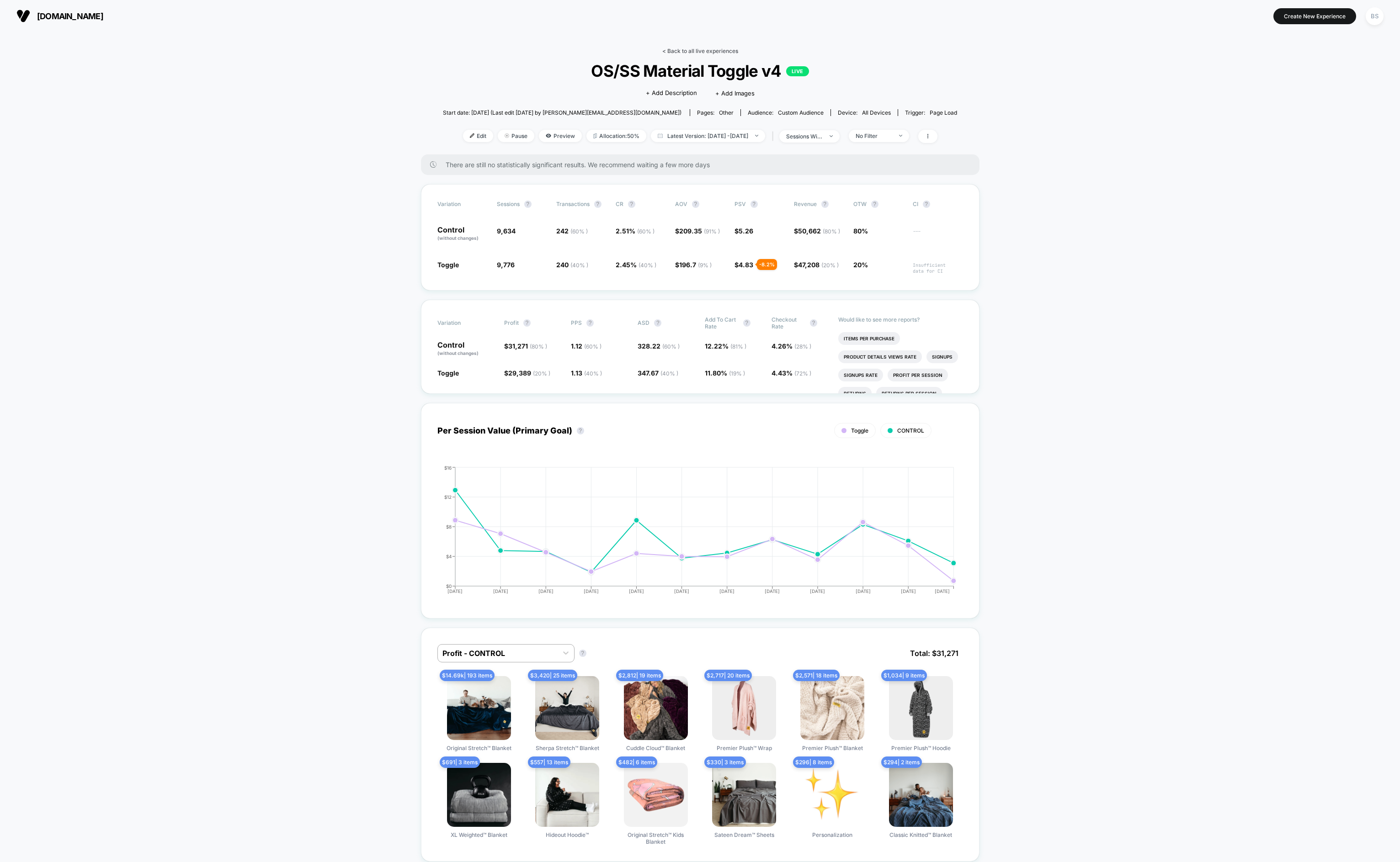
click at [676, 47] on link "< Back to all live experiences" at bounding box center [701, 51] width 76 height 7
